Goal: Find specific page/section: Find specific page/section

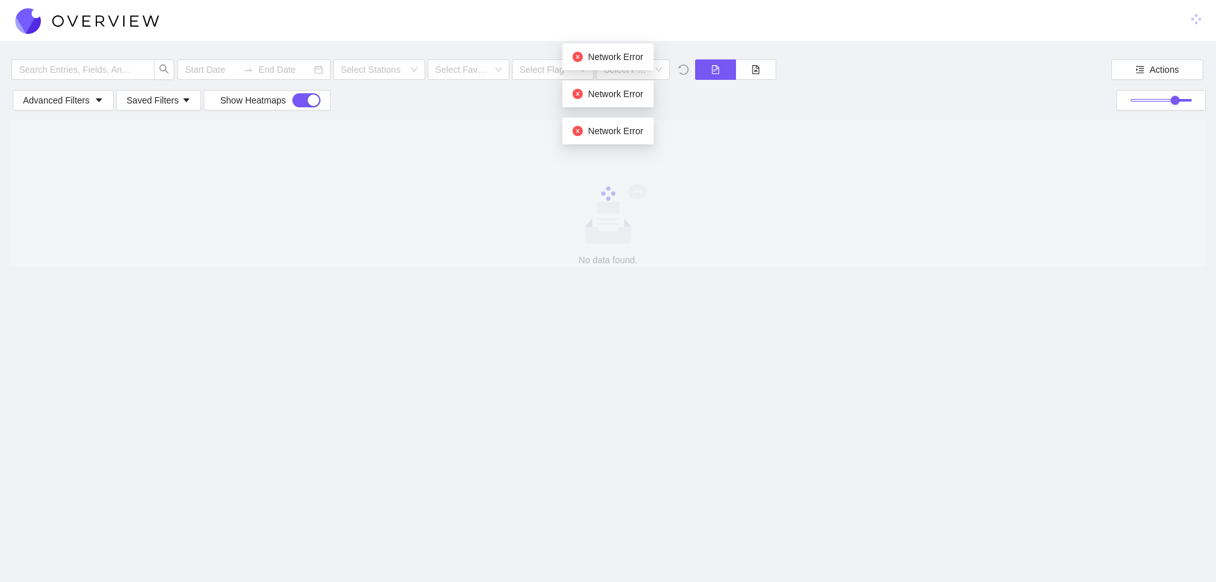
click at [142, 20] on img at bounding box center [87, 21] width 144 height 26
click at [54, 17] on img at bounding box center [87, 21] width 144 height 26
click at [116, 75] on input "text" at bounding box center [76, 70] width 115 height 14
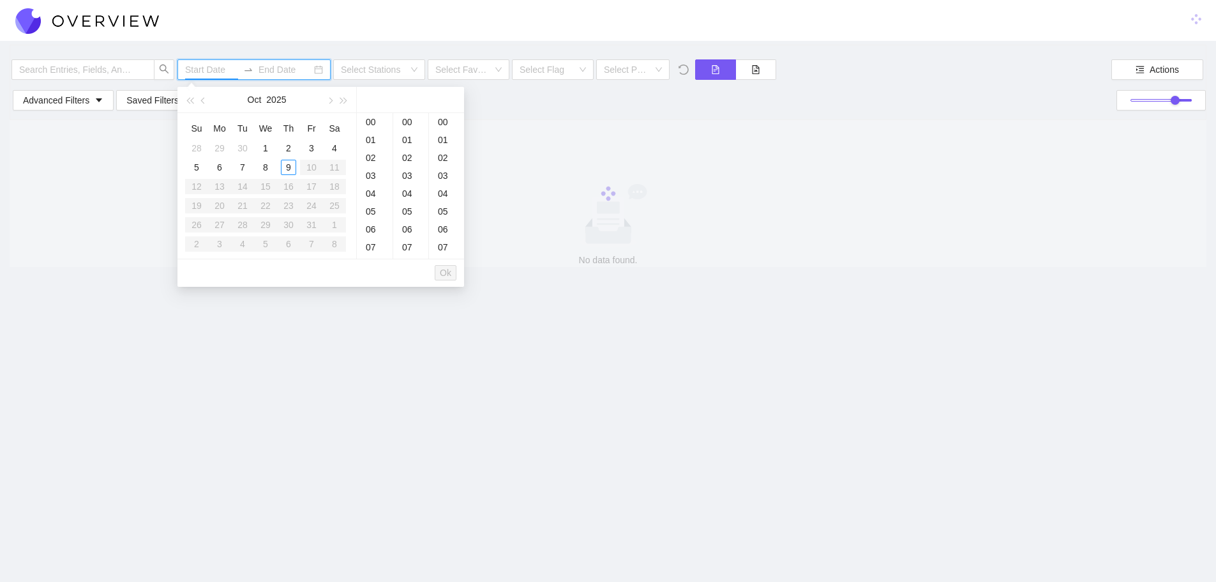
drag, startPoint x: 201, startPoint y: 66, endPoint x: 208, endPoint y: 71, distance: 8.7
click at [201, 66] on input at bounding box center [211, 70] width 53 height 14
click at [367, 66] on input "search" at bounding box center [375, 69] width 68 height 19
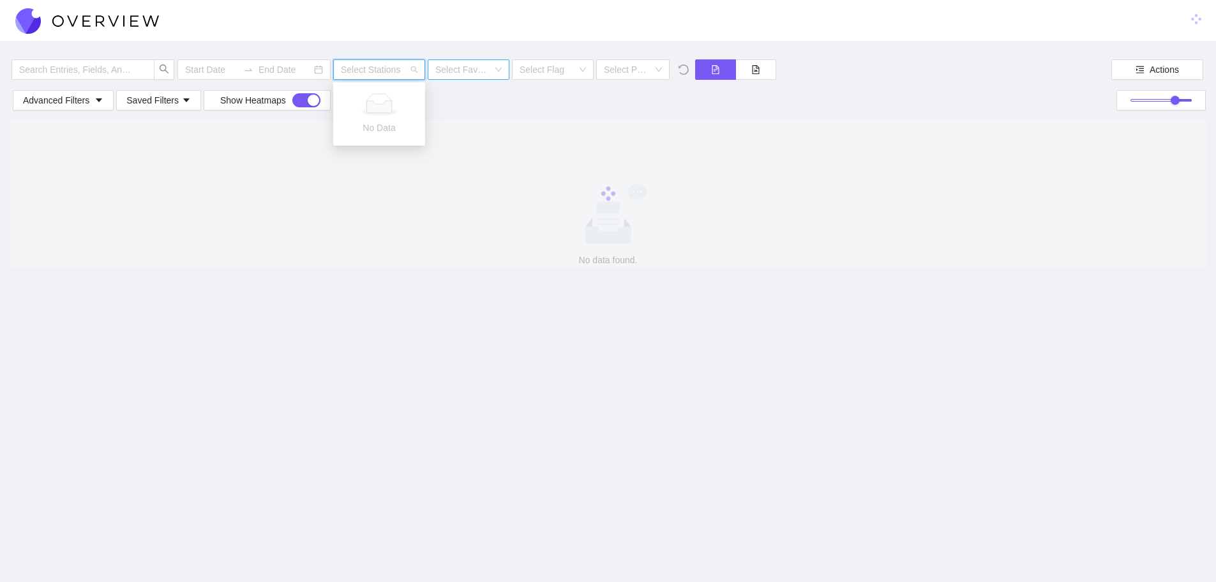
click at [453, 68] on input "search" at bounding box center [463, 69] width 57 height 19
click at [1173, 72] on span "Actions" at bounding box center [1164, 70] width 29 height 14
click at [85, 101] on span "Advanced Filters" at bounding box center [56, 100] width 66 height 14
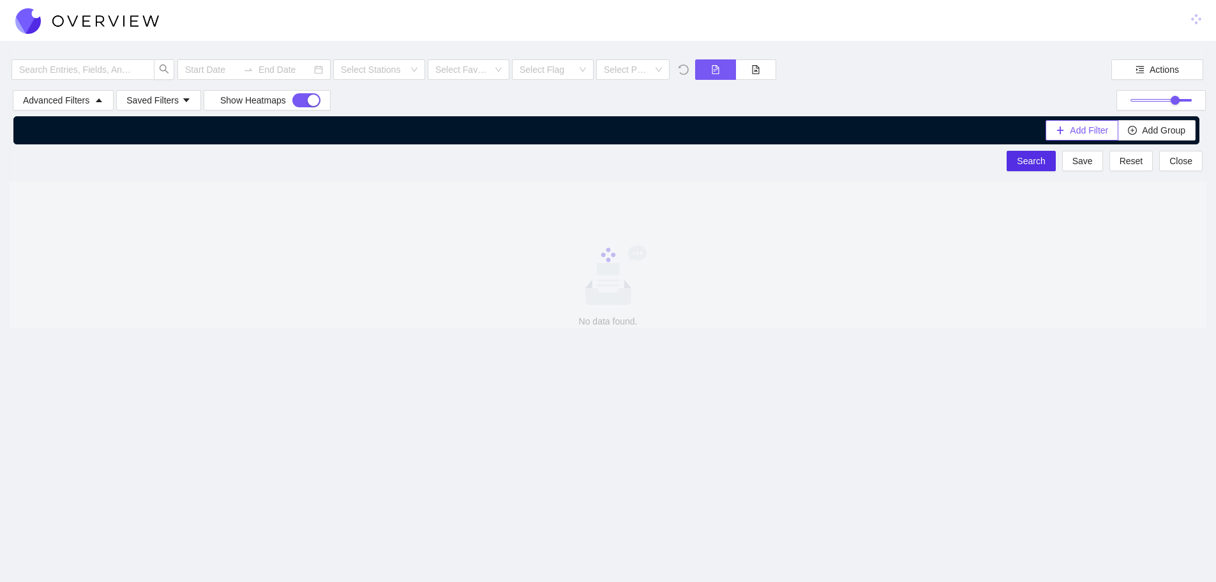
click at [1076, 125] on span "Add Filter" at bounding box center [1089, 130] width 38 height 14
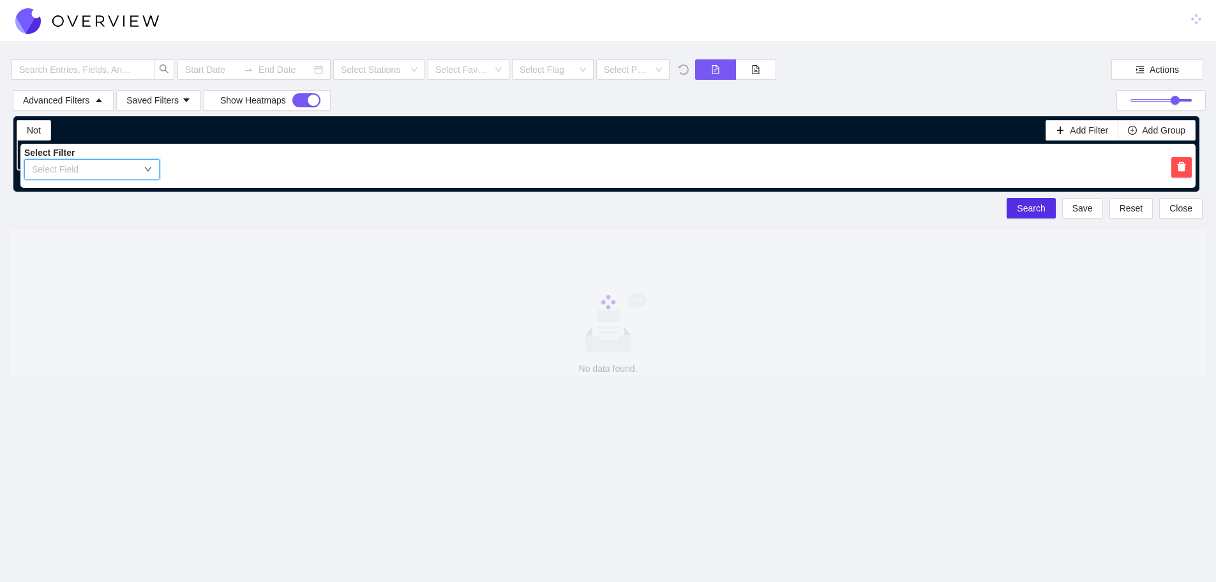
click at [144, 168] on icon "down" at bounding box center [148, 169] width 8 height 8
drag, startPoint x: 56, startPoint y: 192, endPoint x: 80, endPoint y: 193, distance: 25.0
click at [57, 191] on li "Station" at bounding box center [59, 194] width 70 height 20
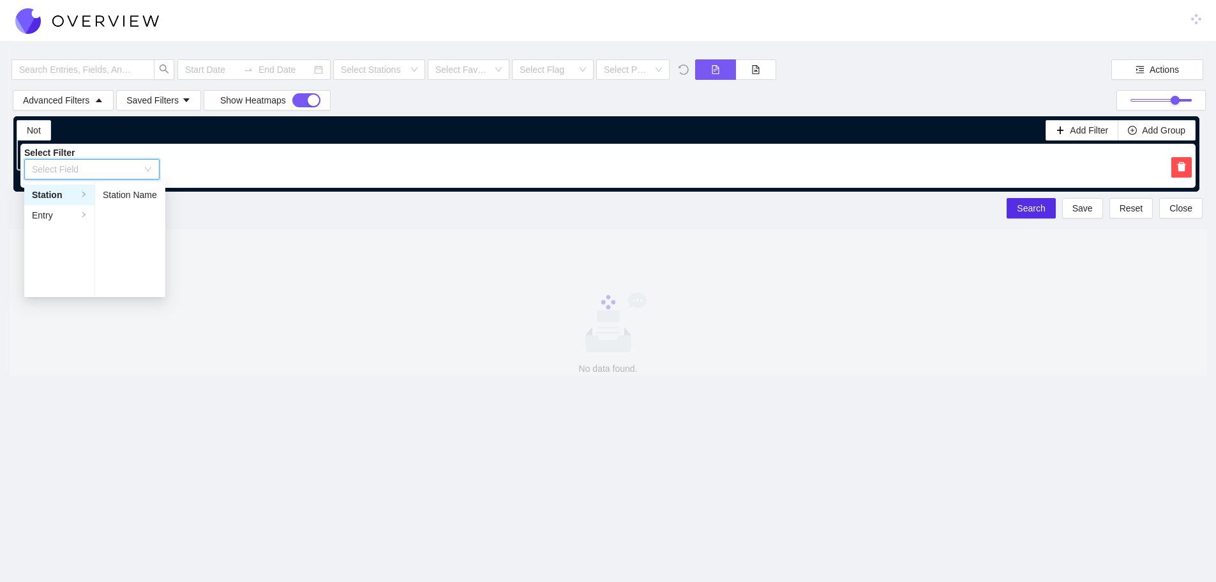
drag, startPoint x: 130, startPoint y: 197, endPoint x: 200, endPoint y: 200, distance: 70.3
click at [132, 197] on li "Station Name" at bounding box center [130, 194] width 70 height 20
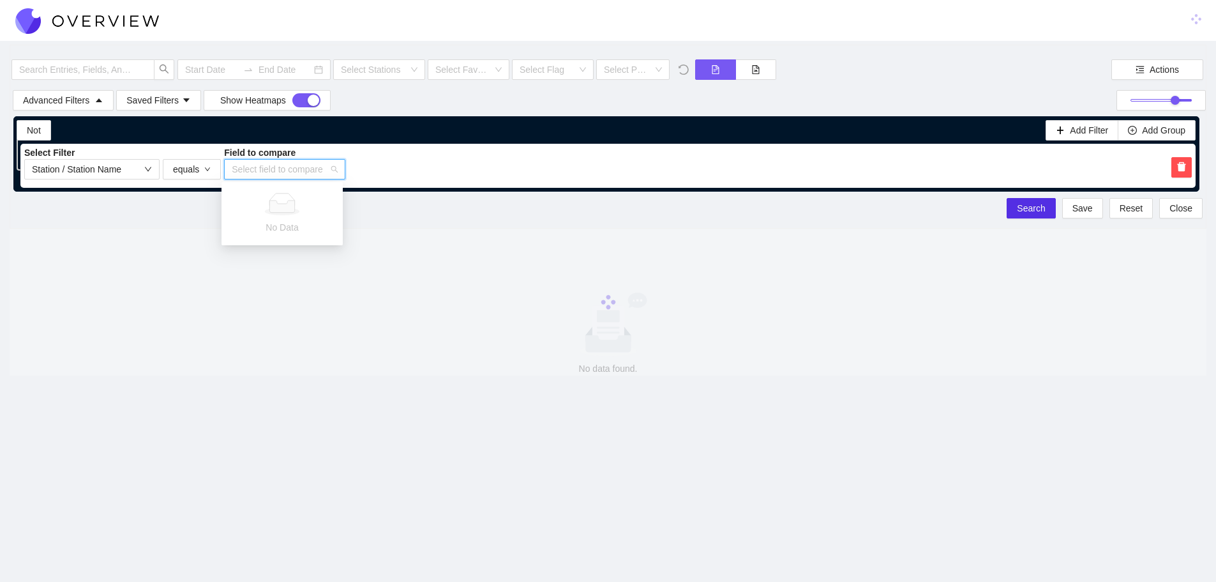
drag, startPoint x: 308, startPoint y: 163, endPoint x: 341, endPoint y: 168, distance: 33.5
click at [308, 163] on input "search" at bounding box center [280, 169] width 97 height 19
click at [158, 20] on img at bounding box center [87, 21] width 144 height 26
click at [1153, 68] on span "Actions" at bounding box center [1164, 70] width 29 height 14
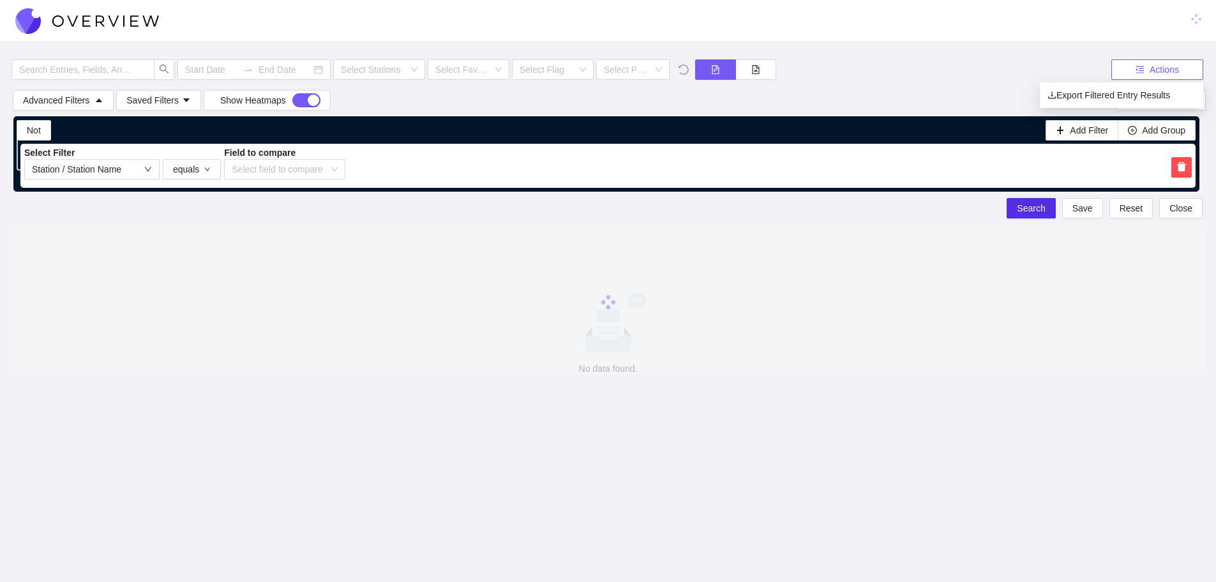
click at [1157, 70] on span "Actions" at bounding box center [1164, 70] width 29 height 14
click at [1124, 125] on button "Add Group" at bounding box center [1157, 130] width 78 height 20
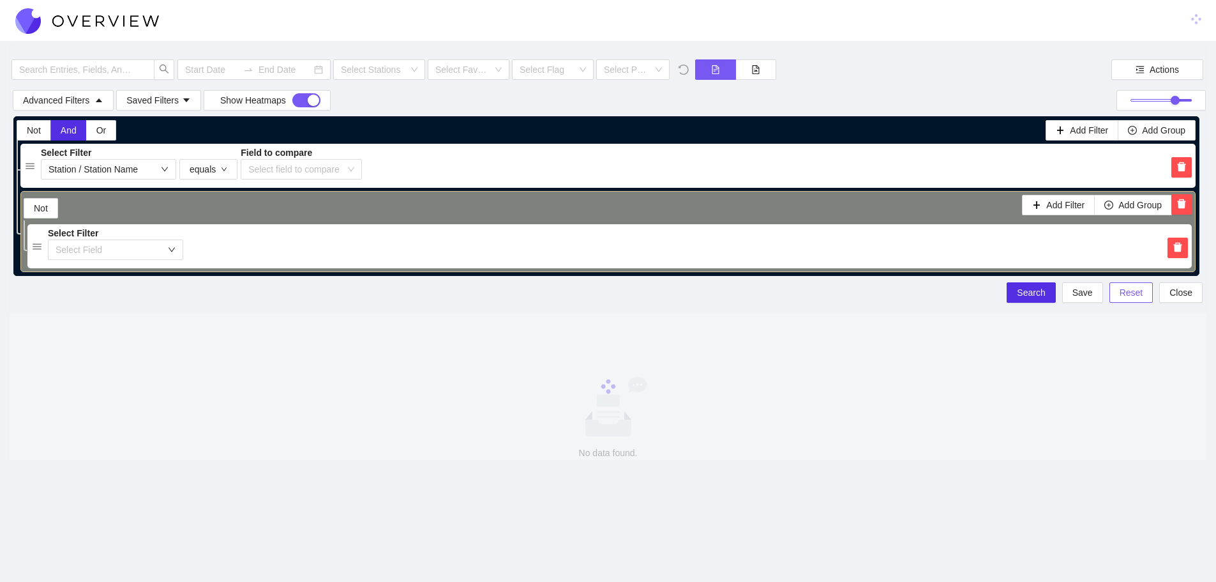
click at [1125, 288] on span "Reset" at bounding box center [1132, 292] width 24 height 14
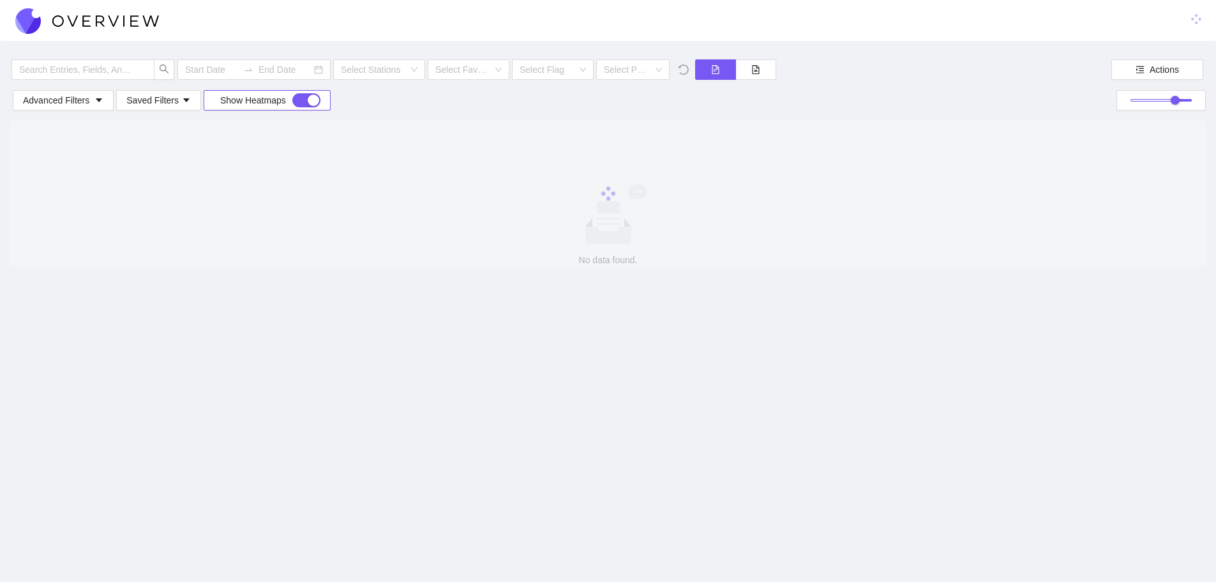
click at [245, 100] on span "Show Heatmaps" at bounding box center [253, 100] width 66 height 14
click at [179, 95] on span "Saved Filters" at bounding box center [158, 100] width 64 height 14
click at [377, 166] on div at bounding box center [608, 193] width 1197 height 147
